Goal: Task Accomplishment & Management: Complete application form

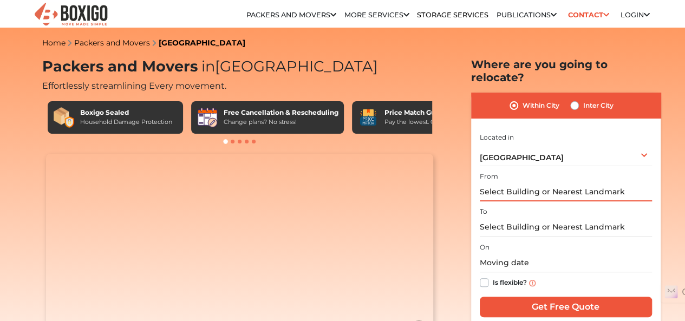
click at [532, 190] on input "text" at bounding box center [566, 192] width 172 height 19
click at [518, 183] on input "text" at bounding box center [566, 192] width 172 height 19
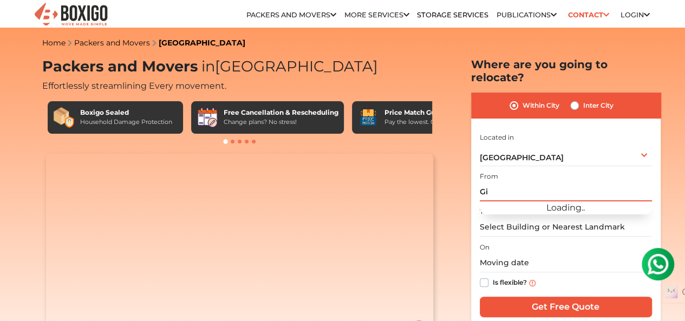
type input "G"
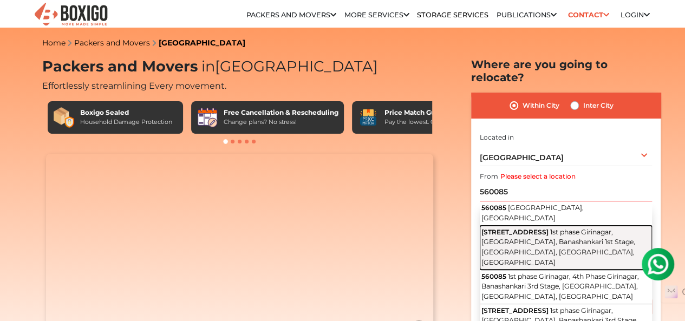
click at [524, 233] on span "1st phase Girinagar, [GEOGRAPHIC_DATA], Banashankari 1st Stage, [GEOGRAPHIC_DAT…" at bounding box center [559, 247] width 154 height 38
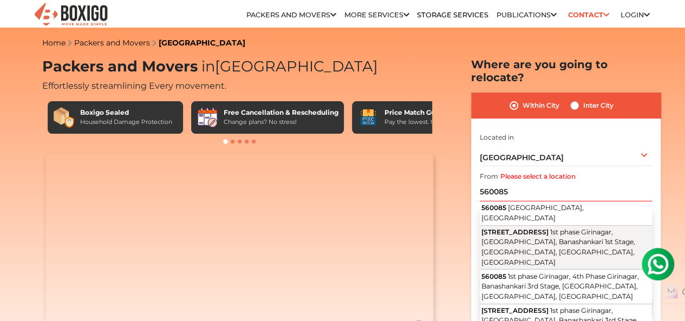
type input "[STREET_ADDRESS]"
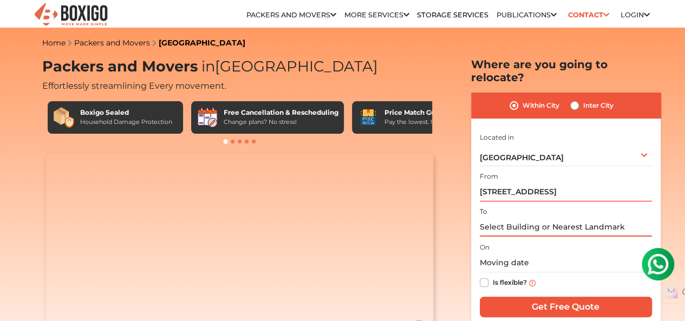
click at [525, 218] on input "text" at bounding box center [566, 227] width 172 height 19
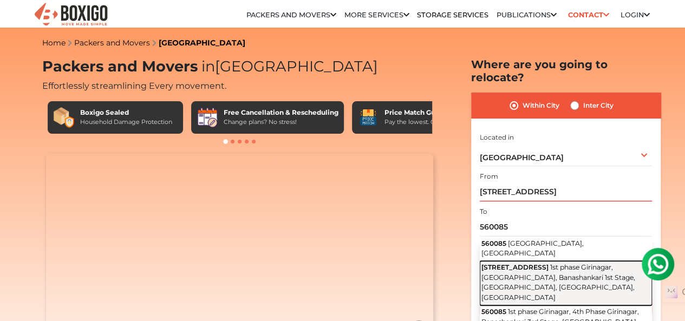
click at [544, 263] on span "[STREET_ADDRESS]" at bounding box center [515, 267] width 67 height 8
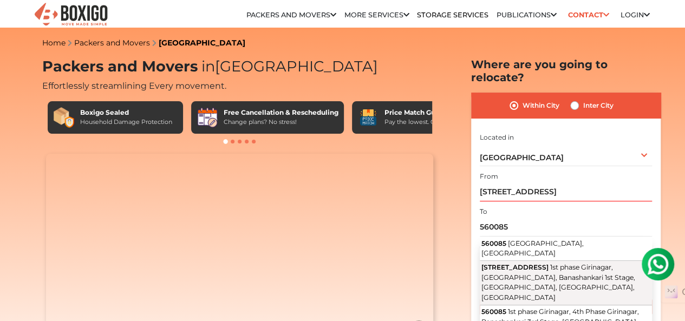
type input "[STREET_ADDRESS]"
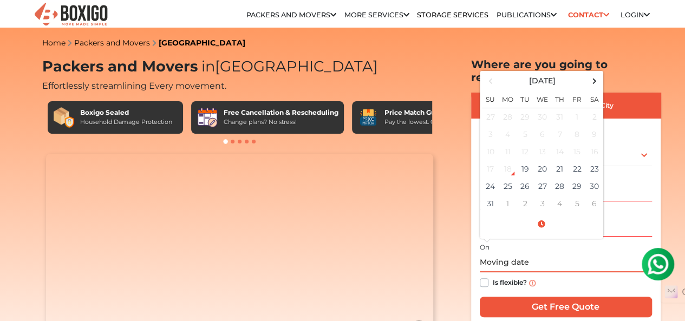
click at [518, 254] on input "text" at bounding box center [566, 263] width 172 height 19
click at [523, 178] on td "26" at bounding box center [525, 186] width 17 height 17
click at [541, 178] on td "27" at bounding box center [542, 186] width 17 height 17
click at [560, 178] on td "28" at bounding box center [559, 186] width 17 height 17
type input "[DATE] 12:00 AM"
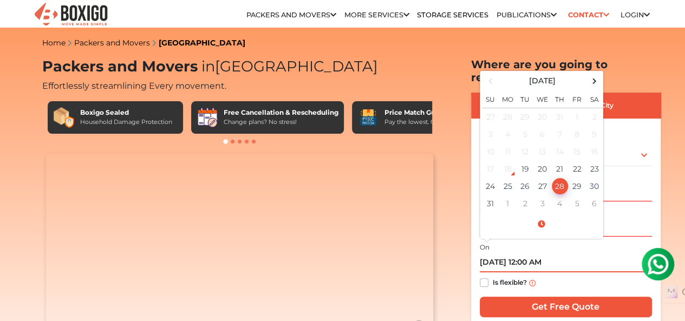
click at [560, 182] on td "28" at bounding box center [559, 186] width 17 height 17
click at [528, 288] on div "I am shifting my 1 BHK 2 BHK 3 BHK 3 + BHK FEW ITEMS FEW ITEMS 1 BHK 2 BHK 3 BH…" at bounding box center [566, 226] width 172 height 191
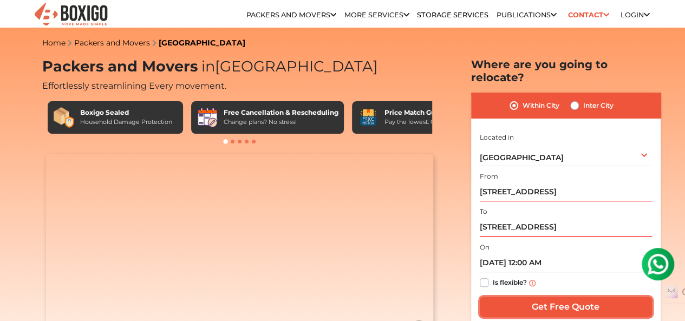
click at [532, 297] on input "Get Free Quote" at bounding box center [566, 307] width 172 height 21
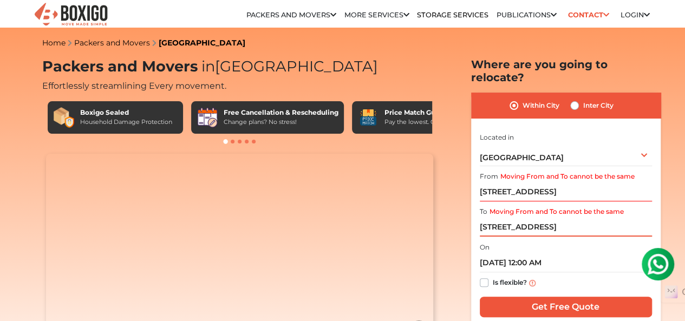
click at [550, 223] on input "[STREET_ADDRESS]" at bounding box center [566, 227] width 172 height 19
click at [540, 218] on input "[STREET_ADDRESS]" at bounding box center [566, 227] width 172 height 19
click at [489, 218] on input "[STREET_ADDRESS]" at bounding box center [566, 227] width 172 height 19
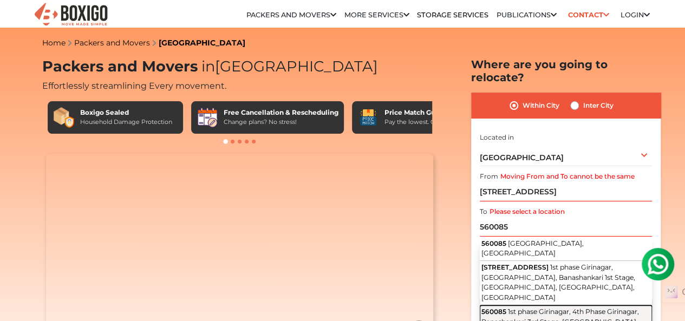
click at [568, 308] on span "1st phase Girinagar, 4th Phase Girinagar, Banashankari 3rd Stage, [GEOGRAPHIC_D…" at bounding box center [561, 322] width 158 height 28
type input "560085, [STREET_ADDRESS]"
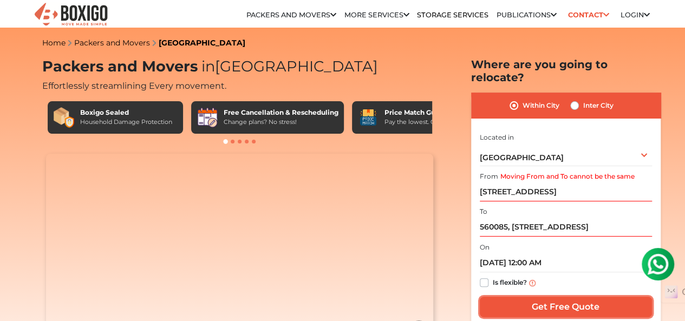
click at [542, 297] on input "Get Free Quote" at bounding box center [566, 307] width 172 height 21
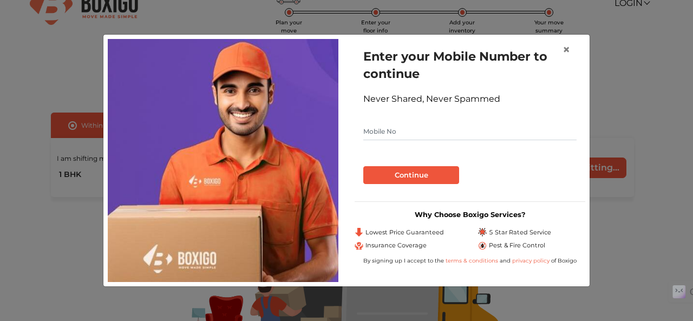
click at [475, 129] on input "text" at bounding box center [469, 131] width 213 height 17
type input "7019456726"
click at [421, 178] on button "Continue" at bounding box center [411, 175] width 96 height 18
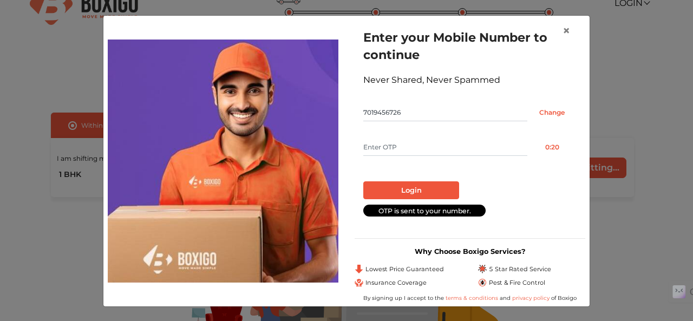
click at [401, 139] on input "text" at bounding box center [445, 147] width 164 height 17
type input "6729"
click at [403, 187] on button "Login" at bounding box center [411, 190] width 96 height 18
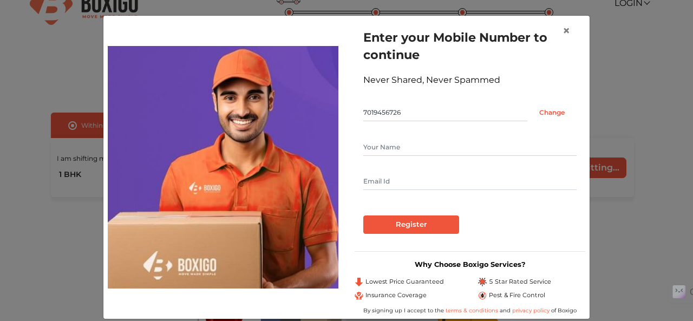
click at [426, 153] on input "text" at bounding box center [469, 147] width 213 height 17
type input "kavi"
click at [412, 177] on input "text" at bounding box center [469, 181] width 213 height 17
type input "kavithakms69@gmail.com"
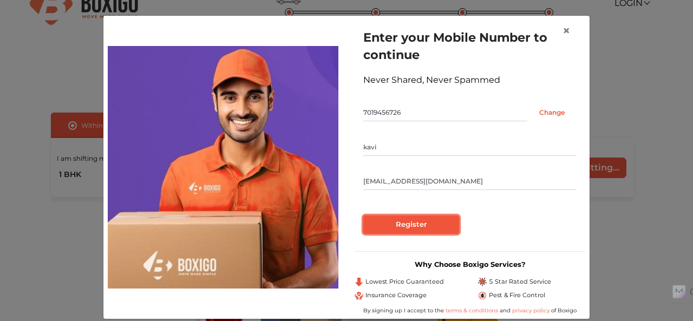
click at [413, 228] on input "Register" at bounding box center [411, 225] width 96 height 18
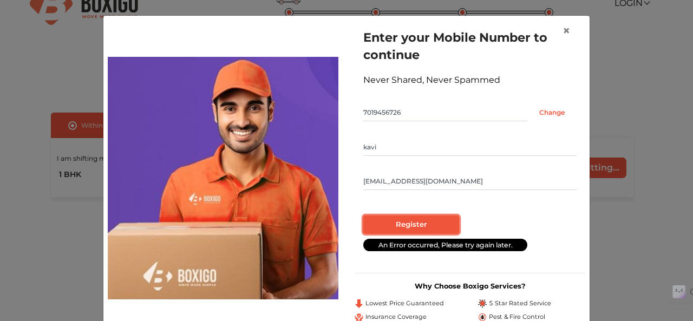
click at [407, 217] on input "Register" at bounding box center [411, 225] width 96 height 18
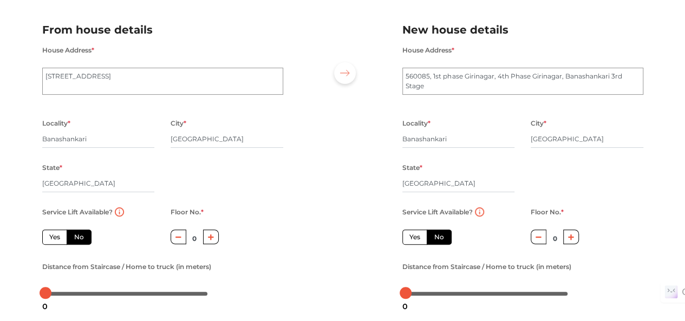
scroll to position [67, 0]
click at [199, 238] on input "0" at bounding box center [194, 237] width 17 height 17
type input "2"
click at [560, 235] on input "0" at bounding box center [555, 237] width 17 height 17
type input "1"
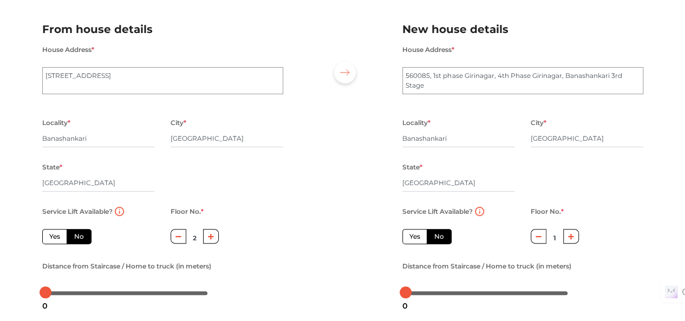
click at [274, 279] on div "Distance from Staircase / Home to truck (in meters)" at bounding box center [162, 280] width 241 height 42
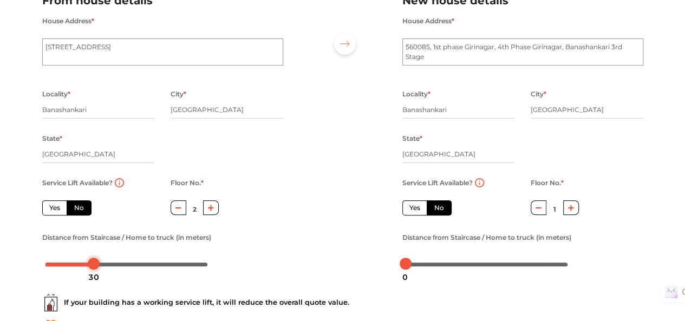
drag, startPoint x: 46, startPoint y: 265, endPoint x: 94, endPoint y: 266, distance: 48.8
click at [94, 266] on div at bounding box center [94, 264] width 12 height 12
drag, startPoint x: 93, startPoint y: 263, endPoint x: 23, endPoint y: 279, distance: 71.7
click at [23, 279] on div "Plan your move Enter your floor info Add your inventory Your move summary My Mo…" at bounding box center [342, 160] width 685 height 510
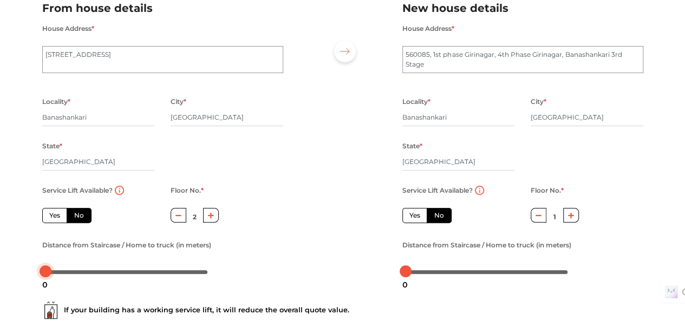
scroll to position [191, 0]
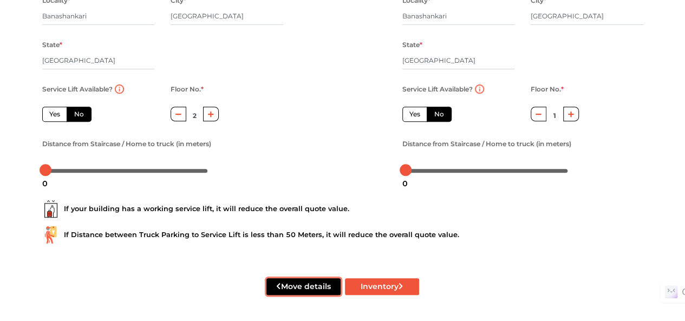
click at [313, 287] on button "Move details" at bounding box center [304, 286] width 74 height 17
radio input "true"
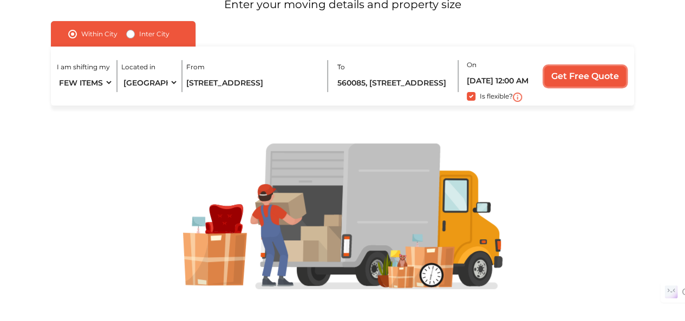
click at [561, 80] on input "Get Free Quote" at bounding box center [585, 76] width 82 height 21
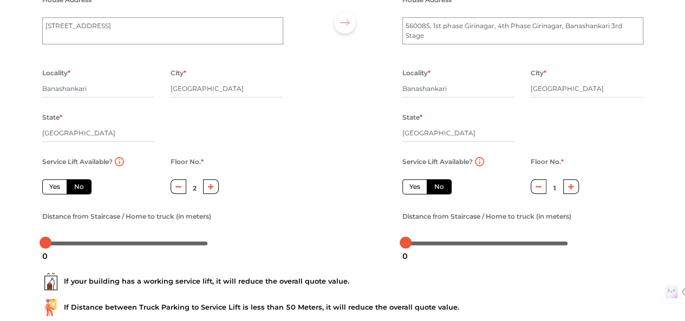
scroll to position [191, 0]
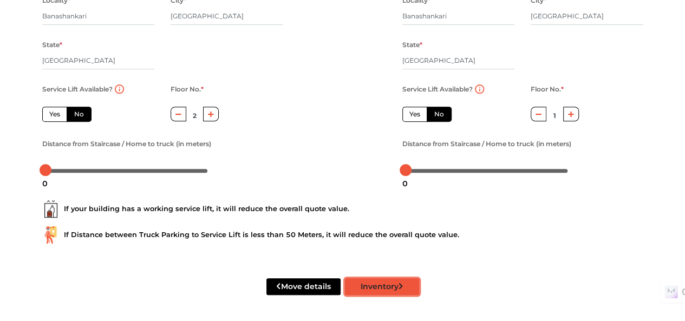
click at [407, 290] on button "Inventory" at bounding box center [382, 286] width 74 height 17
radio input "true"
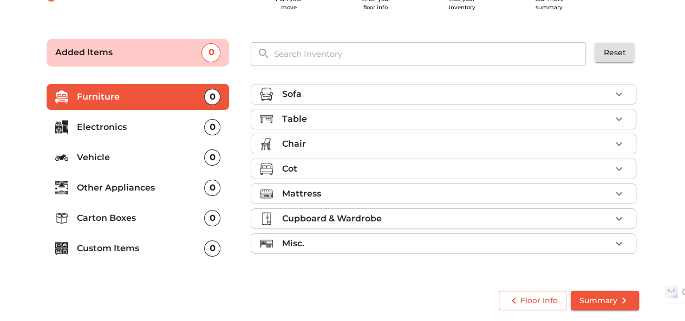
scroll to position [48, 0]
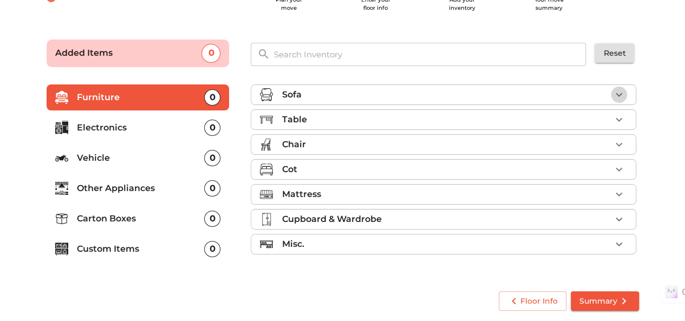
click at [616, 92] on icon "button" at bounding box center [619, 94] width 13 height 13
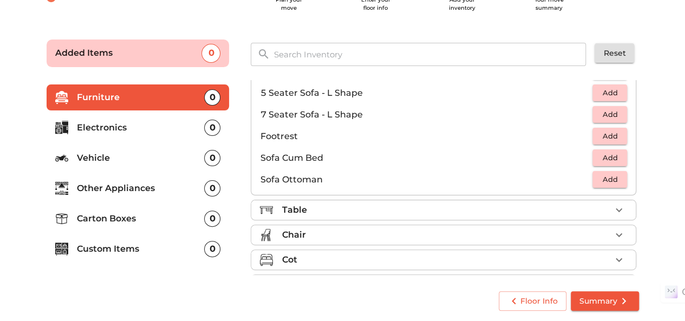
scroll to position [320, 0]
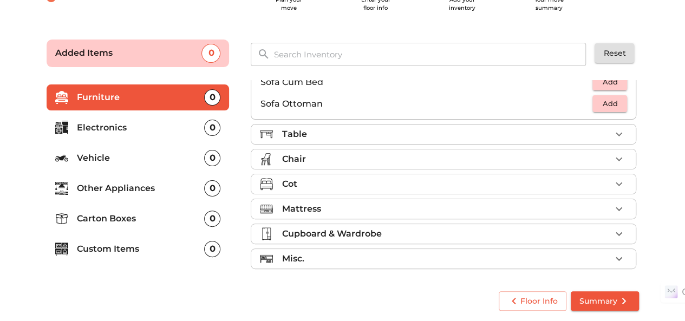
click at [607, 126] on li "Table" at bounding box center [443, 135] width 385 height 20
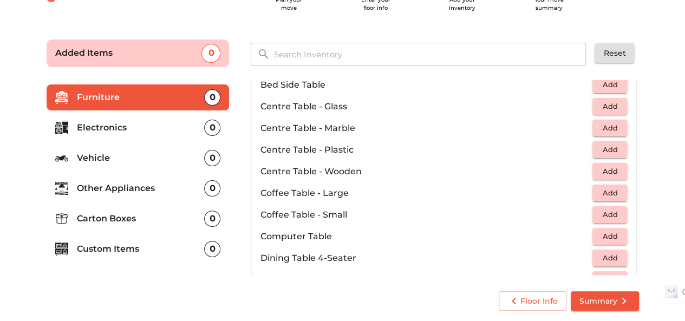
scroll to position [61, 0]
click at [603, 230] on span "Add" at bounding box center [610, 236] width 24 height 12
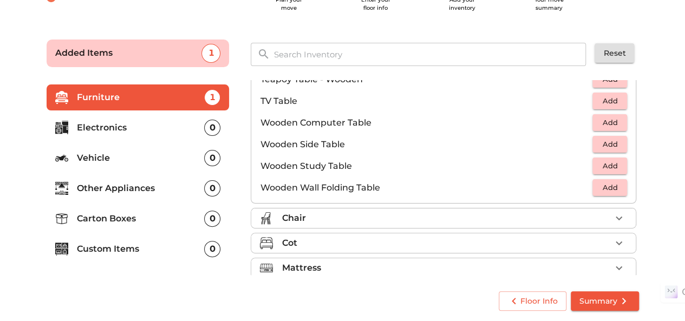
scroll to position [753, 0]
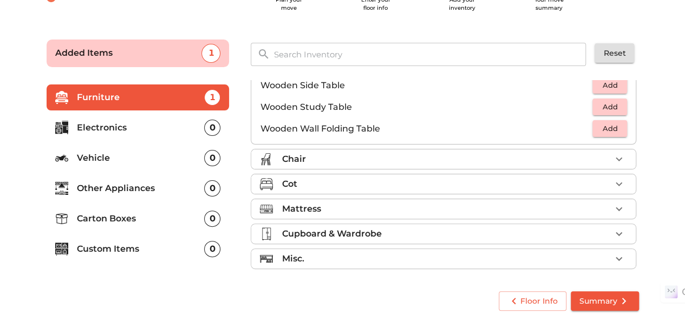
click at [443, 183] on div "Cot" at bounding box center [446, 184] width 329 height 13
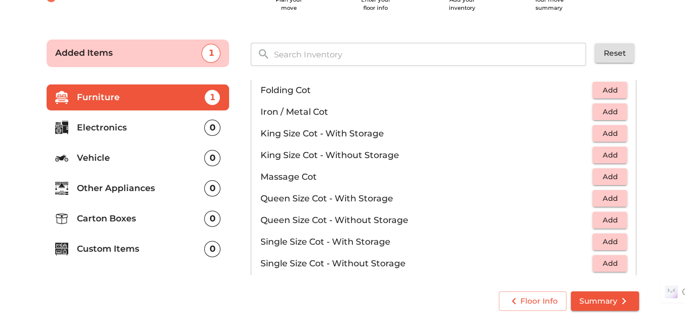
scroll to position [257, 0]
click at [598, 192] on span "Add" at bounding box center [610, 198] width 24 height 12
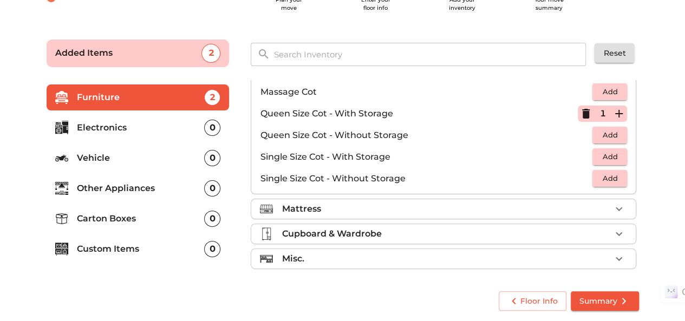
click at [391, 203] on div "Mattress" at bounding box center [446, 209] width 329 height 13
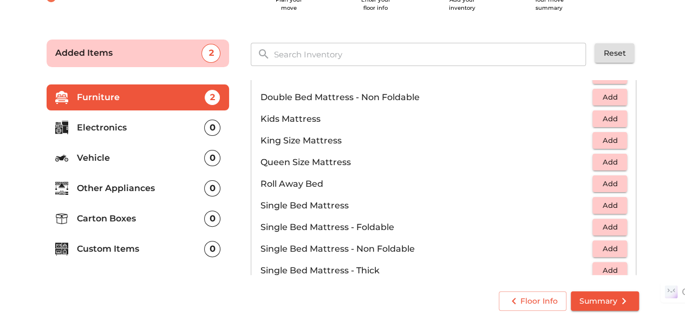
scroll to position [120, 0]
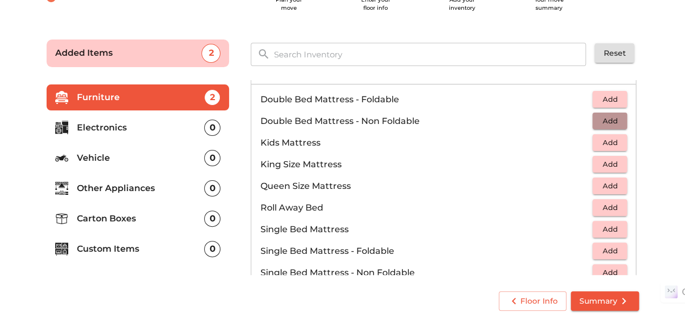
click at [602, 119] on span "Add" at bounding box center [610, 121] width 24 height 12
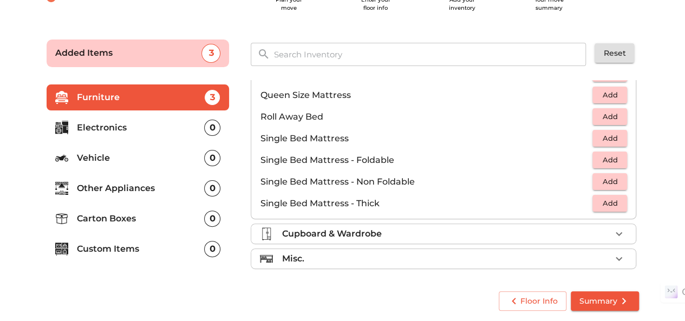
click at [444, 252] on div "Misc." at bounding box center [446, 258] width 329 height 13
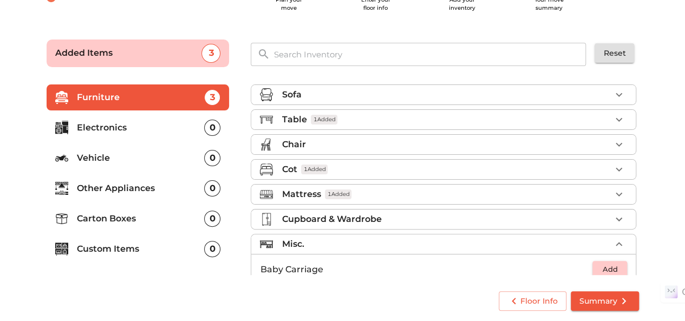
scroll to position [0, 0]
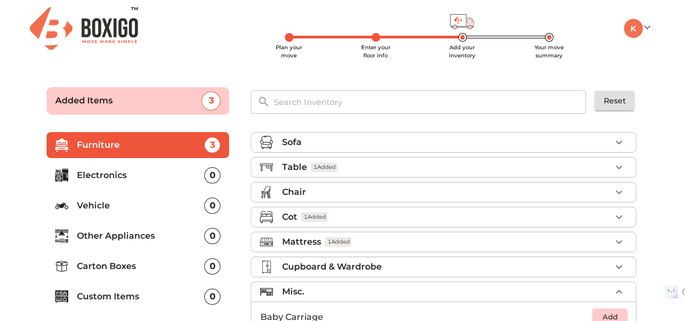
click at [170, 241] on p "Other Appliances" at bounding box center [141, 236] width 128 height 13
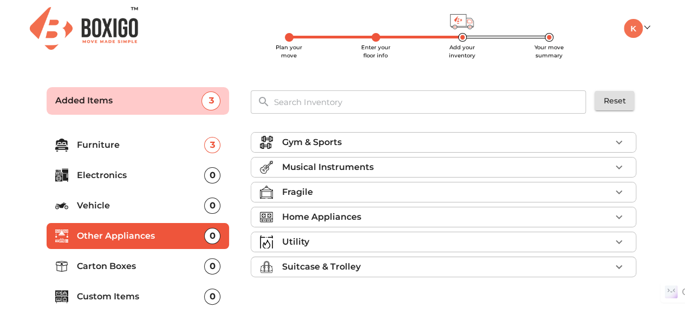
click at [336, 218] on p "Home Appliances" at bounding box center [321, 217] width 79 height 13
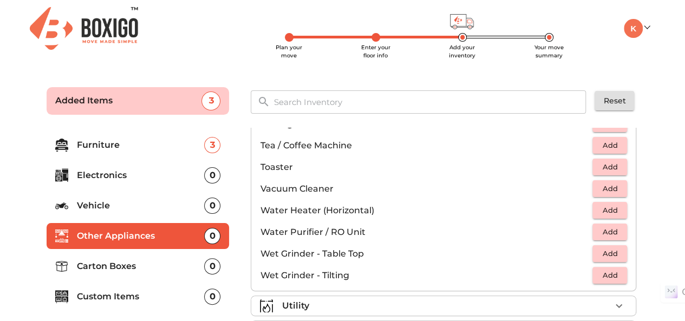
scroll to position [750, 0]
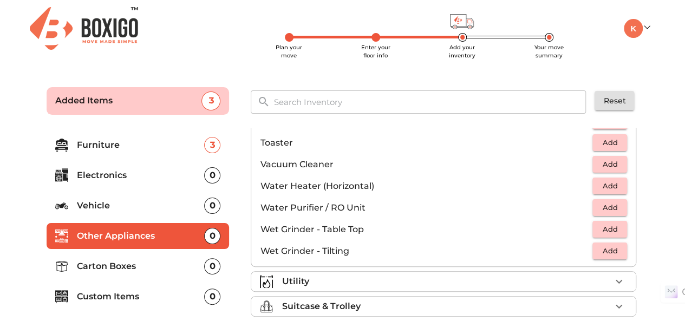
click at [319, 278] on div "Utility" at bounding box center [446, 281] width 329 height 13
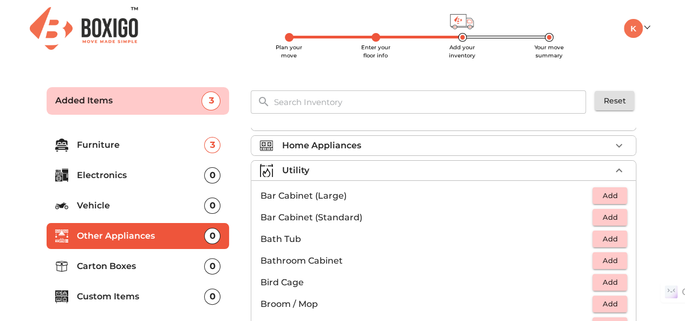
scroll to position [70, 0]
click at [120, 169] on p "Electronics" at bounding box center [141, 175] width 128 height 13
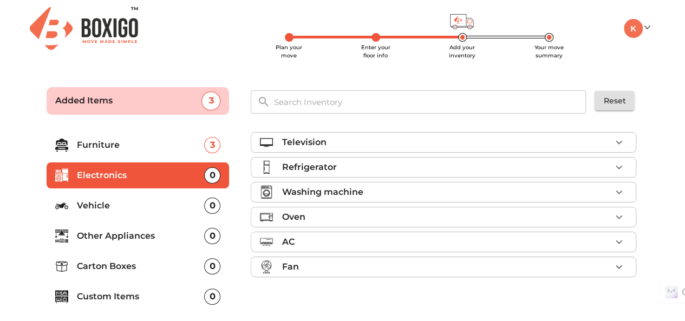
click at [505, 164] on div "Refrigerator" at bounding box center [446, 167] width 329 height 13
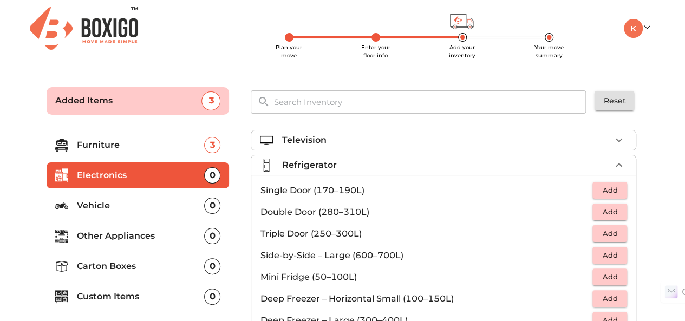
scroll to position [2, 0]
click at [607, 212] on span "Add" at bounding box center [610, 212] width 24 height 12
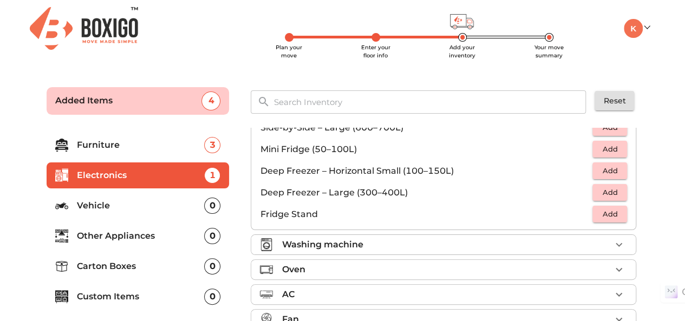
scroll to position [143, 0]
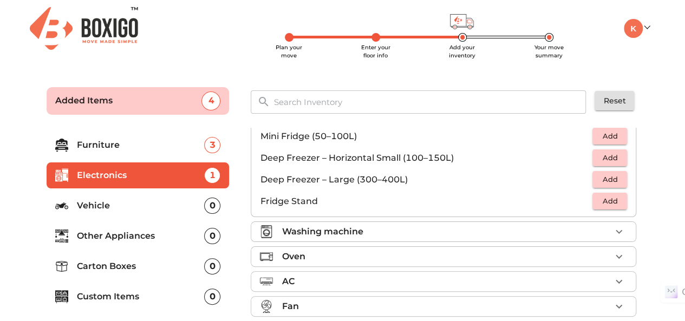
click at [366, 247] on li "Oven" at bounding box center [443, 257] width 385 height 20
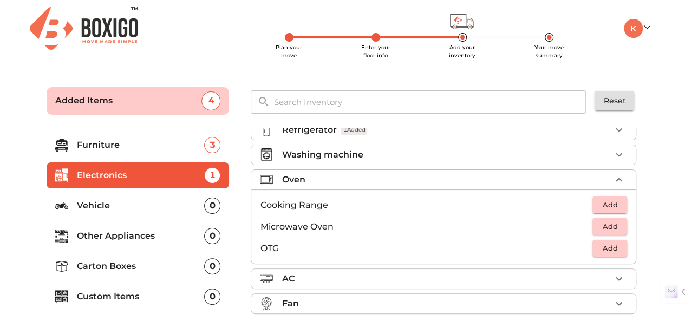
scroll to position [35, 0]
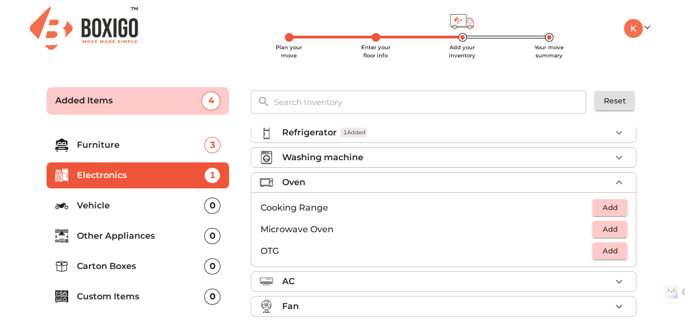
click at [606, 225] on span "Add" at bounding box center [610, 229] width 24 height 12
click at [446, 154] on div "Washing machine" at bounding box center [446, 157] width 329 height 13
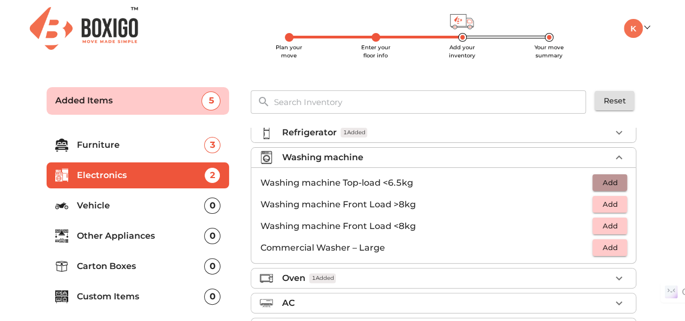
click at [613, 184] on span "Add" at bounding box center [610, 183] width 24 height 12
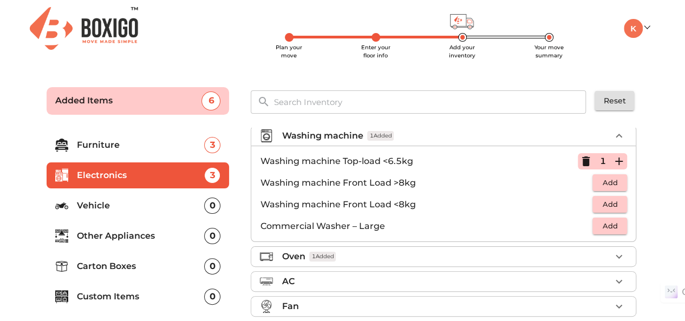
scroll to position [48, 0]
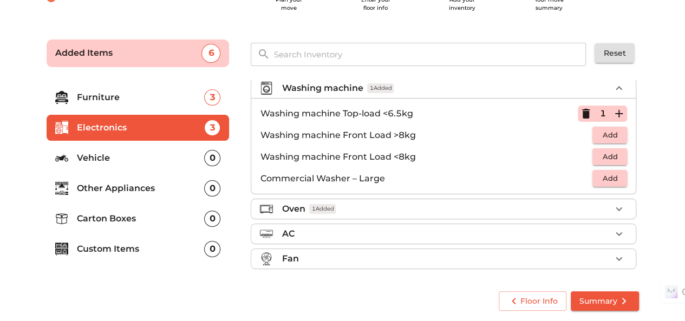
click at [604, 295] on span "Summary" at bounding box center [605, 302] width 51 height 14
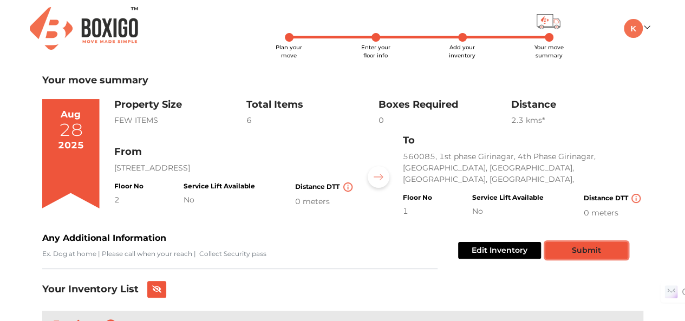
click at [594, 253] on button "Submit" at bounding box center [586, 250] width 82 height 17
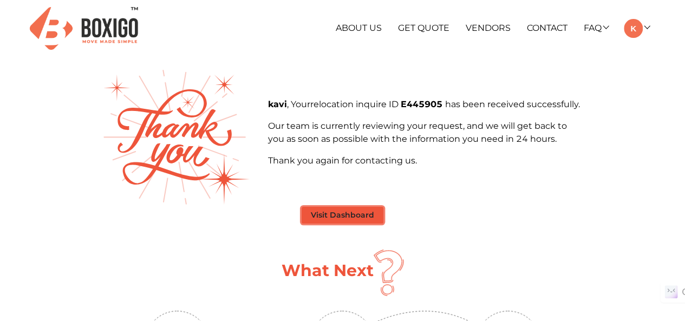
click at [371, 212] on button "Visit Dashboard" at bounding box center [343, 215] width 82 height 17
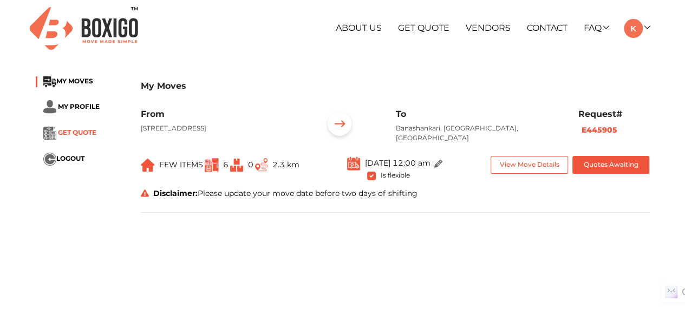
click at [69, 132] on span "GET QUOTE" at bounding box center [77, 133] width 38 height 8
click at [72, 82] on span "MY MOVES" at bounding box center [74, 81] width 37 height 8
